Goal: Communication & Community: Answer question/provide support

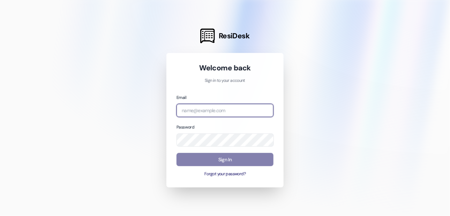
click at [217, 111] on input "email" at bounding box center [224, 111] width 97 height 14
type input "jthorne@maikerhp.org"
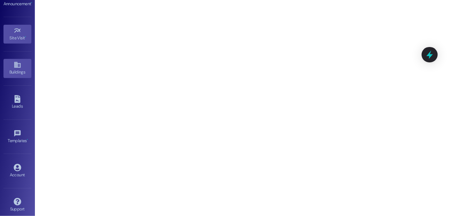
scroll to position [79, 0]
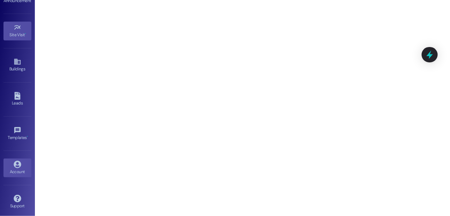
click at [17, 159] on link "Account" at bounding box center [17, 168] width 28 height 19
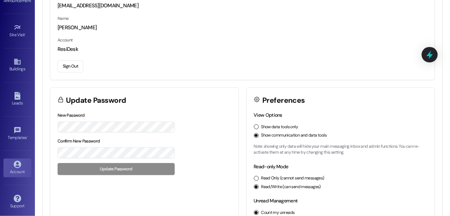
scroll to position [70, 0]
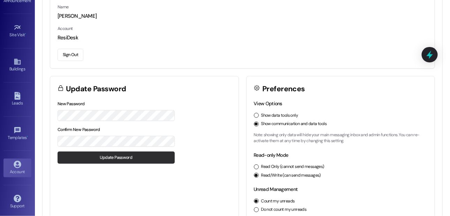
click at [119, 156] on button "Update Password" at bounding box center [115, 158] width 117 height 12
click at [119, 156] on div "New Password Confirm New Password Update Password" at bounding box center [115, 132] width 117 height 64
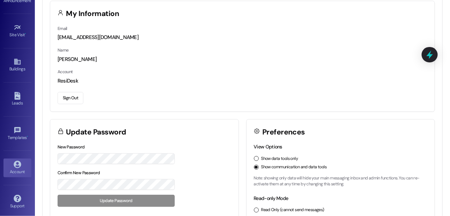
scroll to position [0, 0]
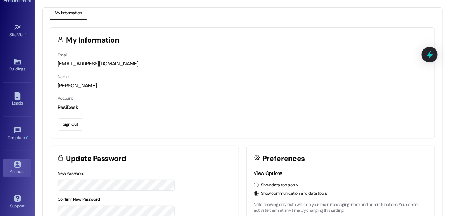
click at [30, 41] on div "Inbox Go to Inbox Announcement • Send A Text Announcement Site Visit • Go to Si…" at bounding box center [17, 108] width 35 height 216
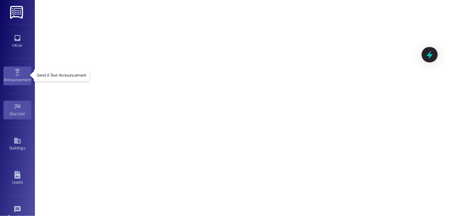
click at [13, 76] on div "Announcement •" at bounding box center [17, 79] width 35 height 7
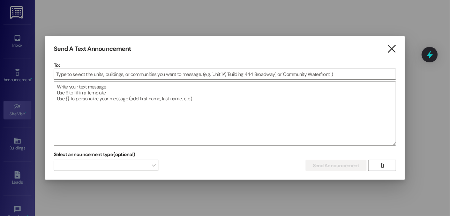
click at [393, 48] on icon "" at bounding box center [390, 48] width 9 height 7
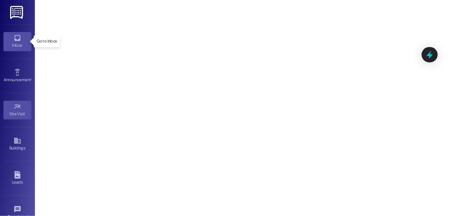
click at [14, 40] on icon at bounding box center [17, 38] width 6 height 6
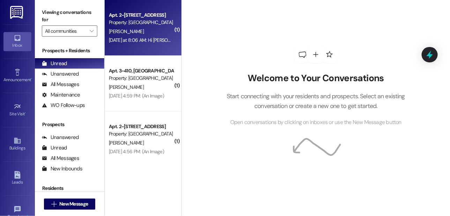
click at [125, 30] on div "[PERSON_NAME]" at bounding box center [141, 31] width 66 height 9
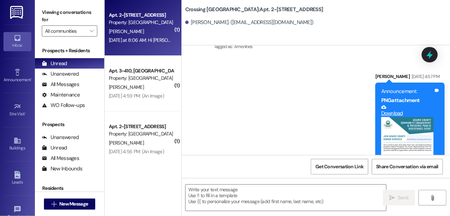
scroll to position [9849, 0]
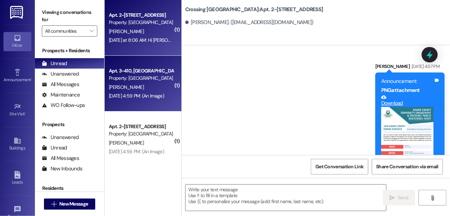
click at [132, 90] on div "[PERSON_NAME]" at bounding box center [141, 87] width 66 height 9
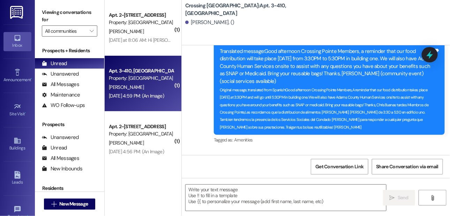
scroll to position [14490, 0]
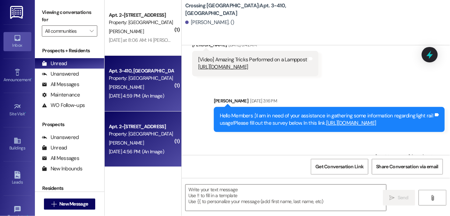
click at [152, 130] on div "Property: [GEOGRAPHIC_DATA]" at bounding box center [141, 133] width 64 height 7
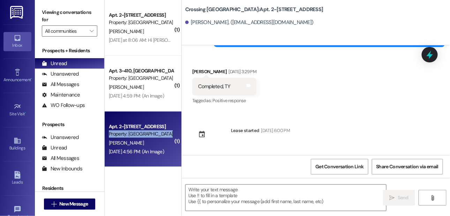
scroll to position [0, 0]
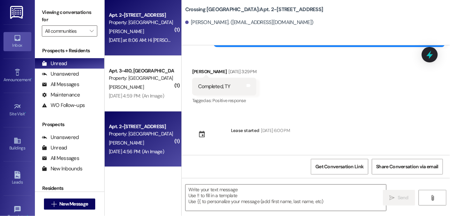
drag, startPoint x: 153, startPoint y: 32, endPoint x: 125, endPoint y: 41, distance: 28.9
click at [125, 41] on div "[DATE] at 8:06 AM: Hi [PERSON_NAME] my name is [PERSON_NAME] i was wondering if…" at bounding box center [273, 40] width 329 height 6
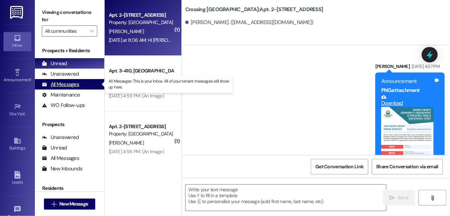
click at [55, 85] on div "All Messages" at bounding box center [60, 84] width 37 height 7
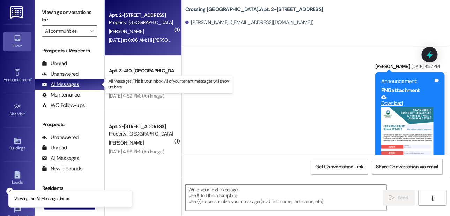
click at [55, 85] on div "All Messages" at bounding box center [60, 84] width 37 height 7
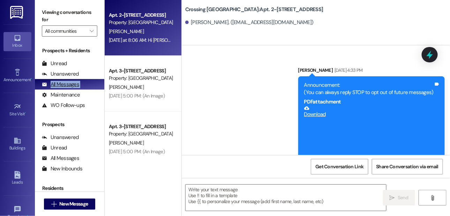
scroll to position [9849, 0]
